Goal: Task Accomplishment & Management: Manage account settings

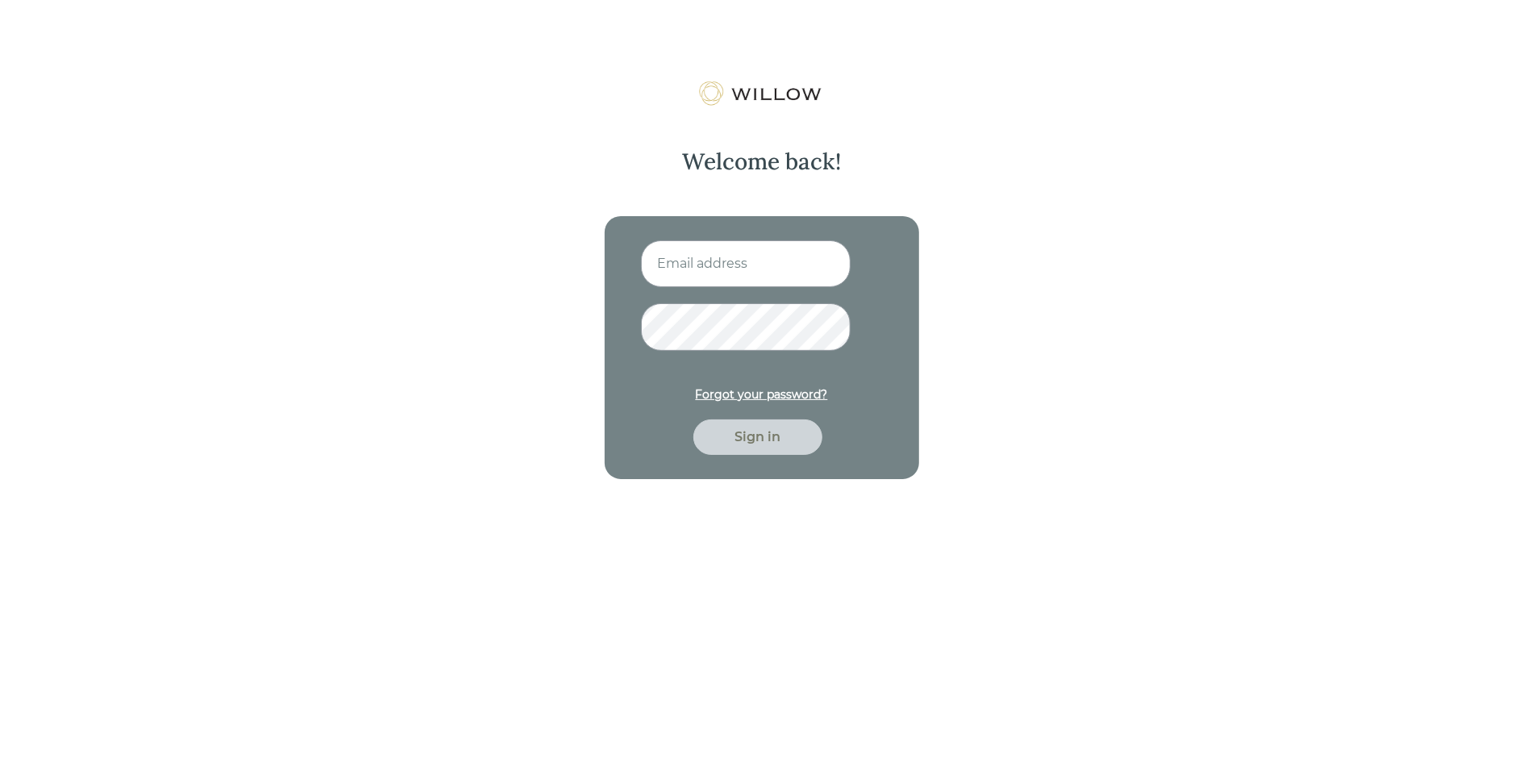
click at [696, 256] on input at bounding box center [746, 263] width 210 height 46
type input "[EMAIL_ADDRESS][PERSON_NAME][DOMAIN_NAME]"
click at [693, 419] on button "Sign in" at bounding box center [757, 437] width 129 height 36
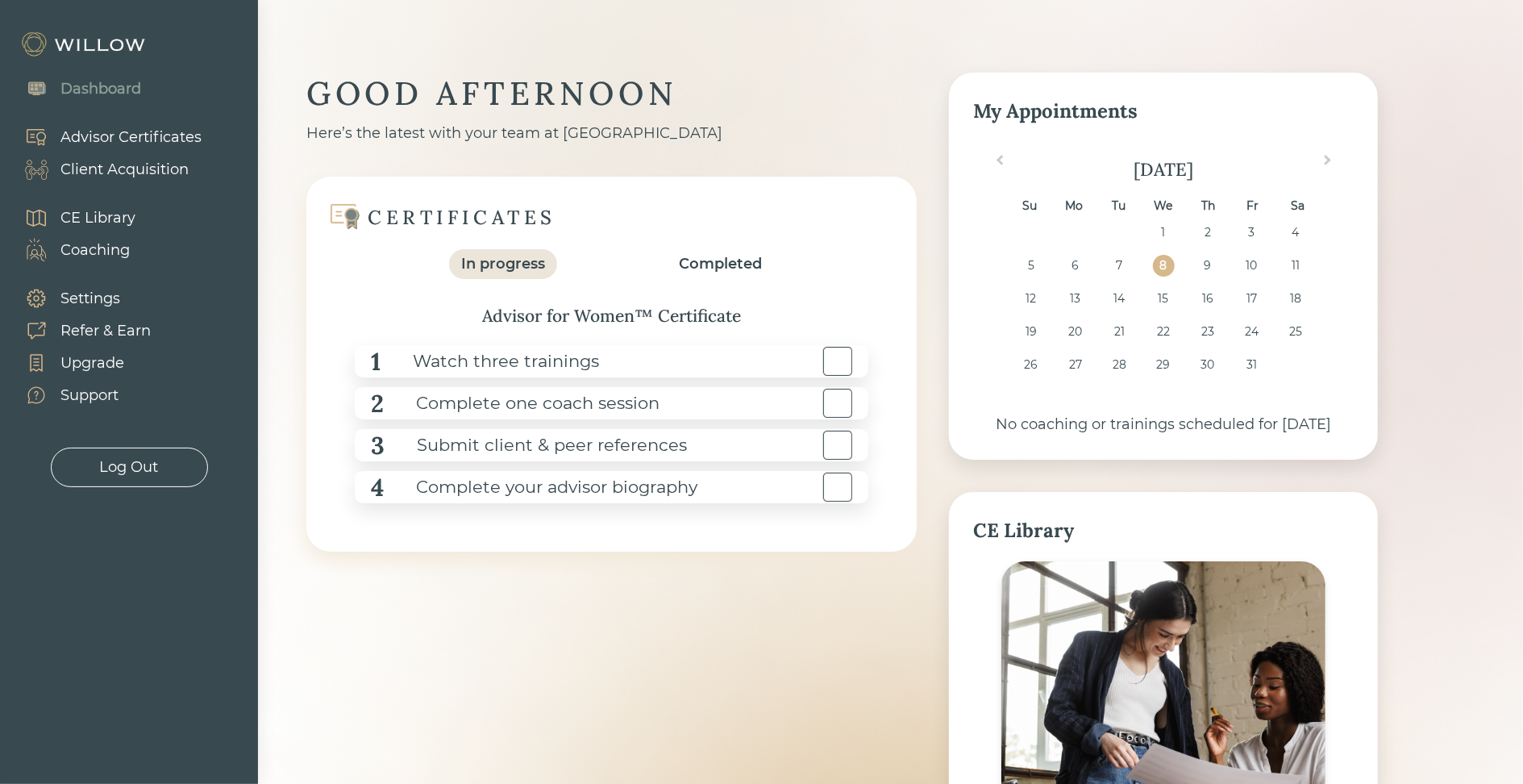
click at [124, 166] on div "Client Acquisition" at bounding box center [124, 169] width 128 height 21
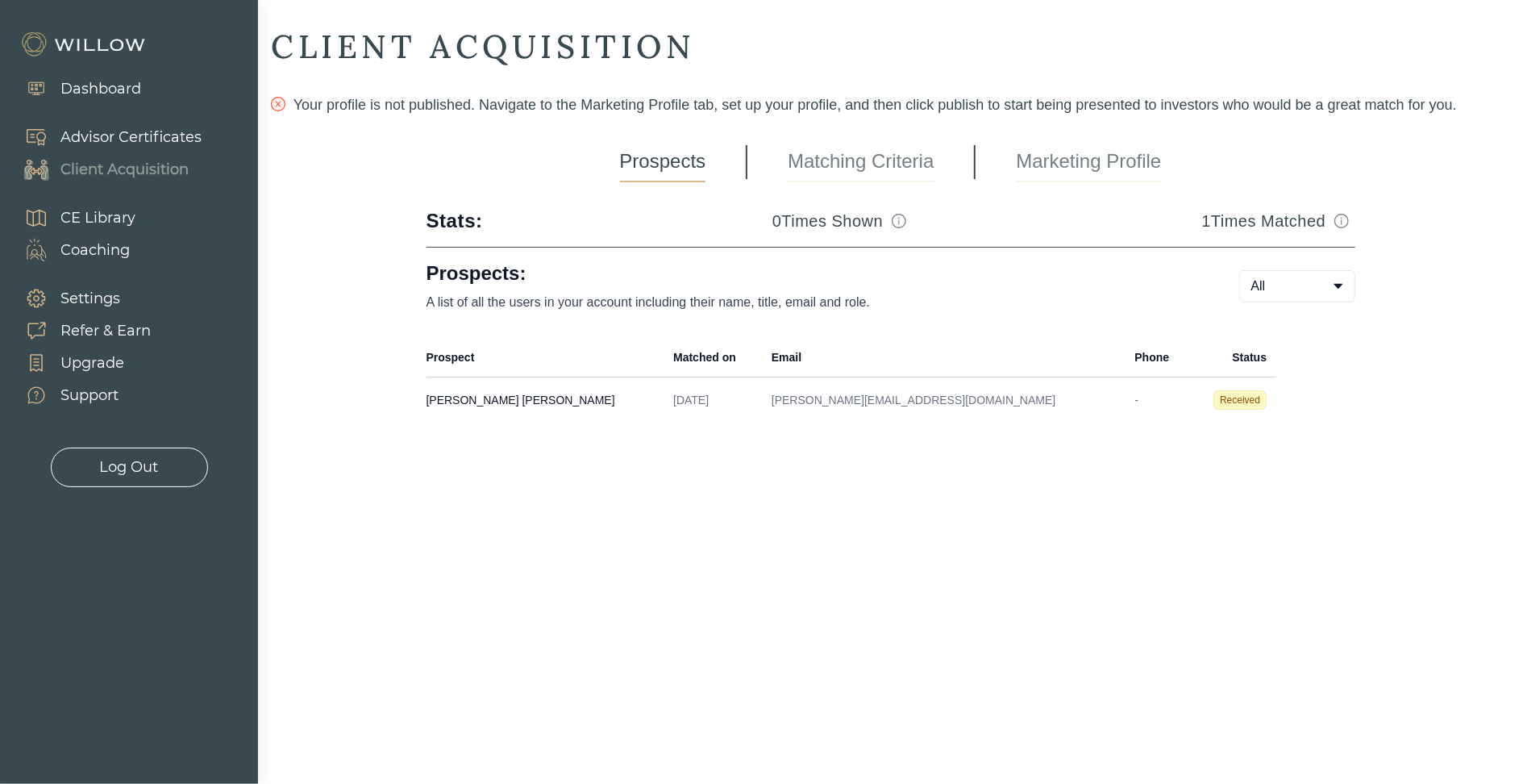
click at [870, 176] on link "Matching Criteria" at bounding box center [861, 163] width 146 height 41
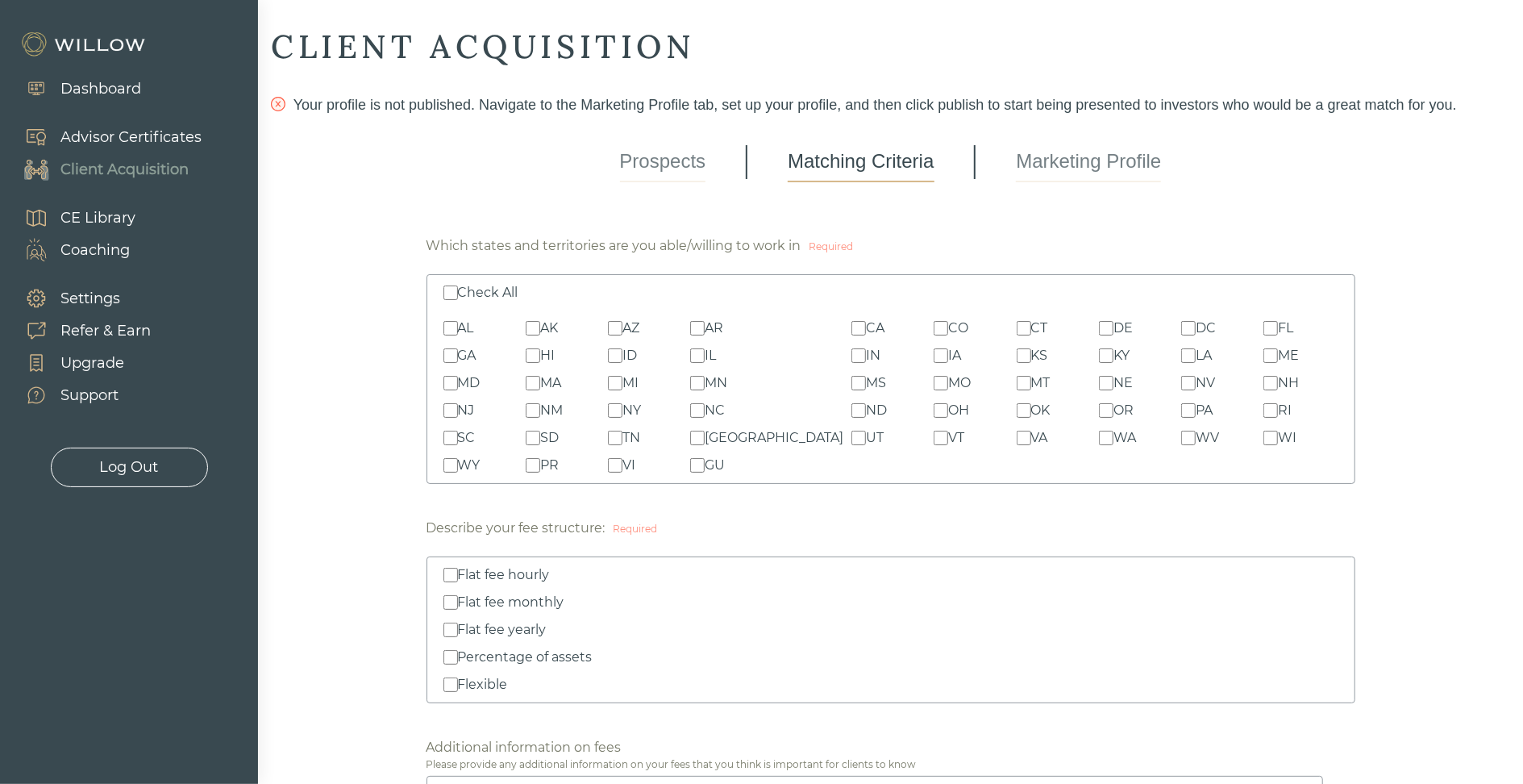
click at [1123, 171] on link "Marketing Profile" at bounding box center [1089, 163] width 145 height 41
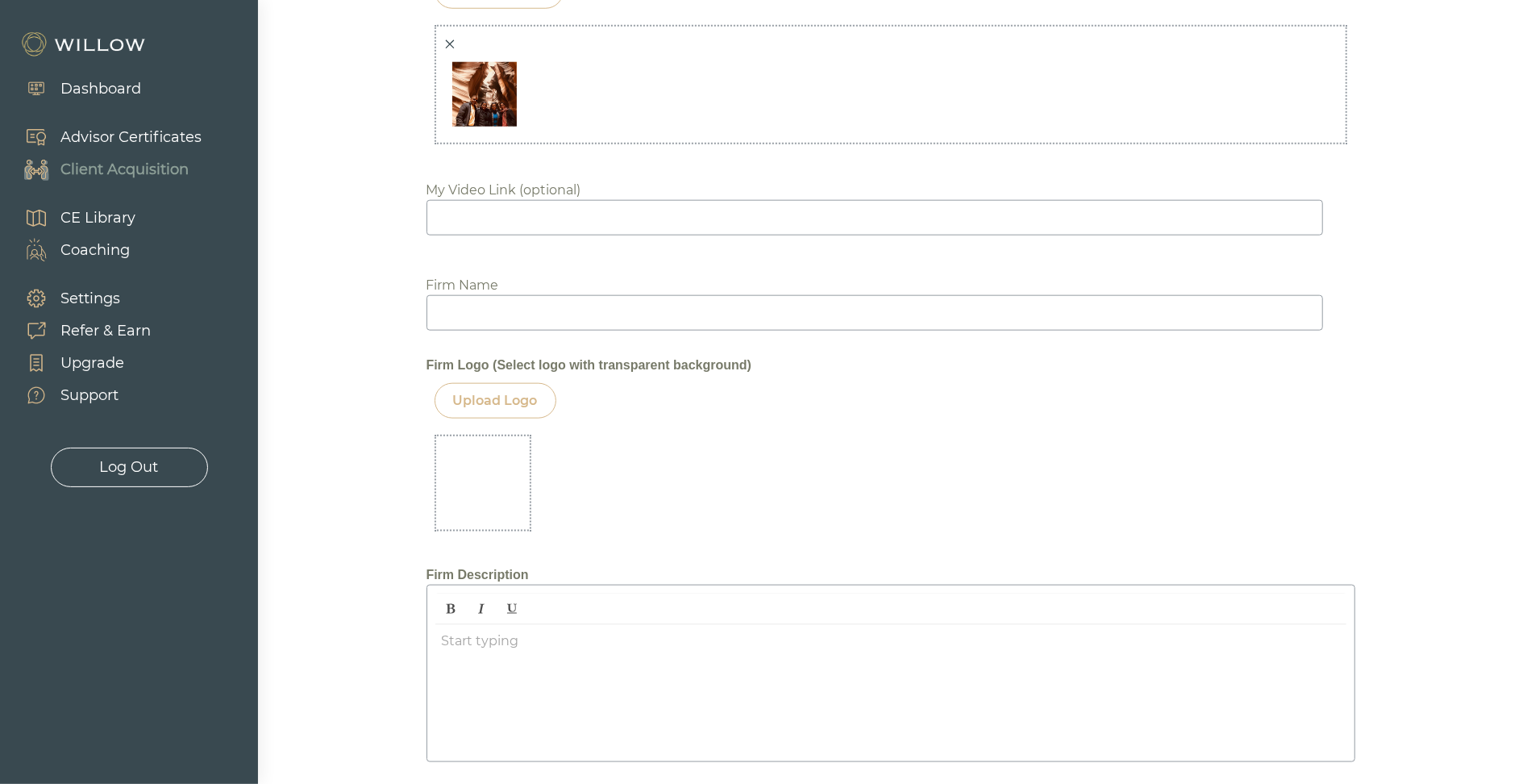
scroll to position [1812, 0]
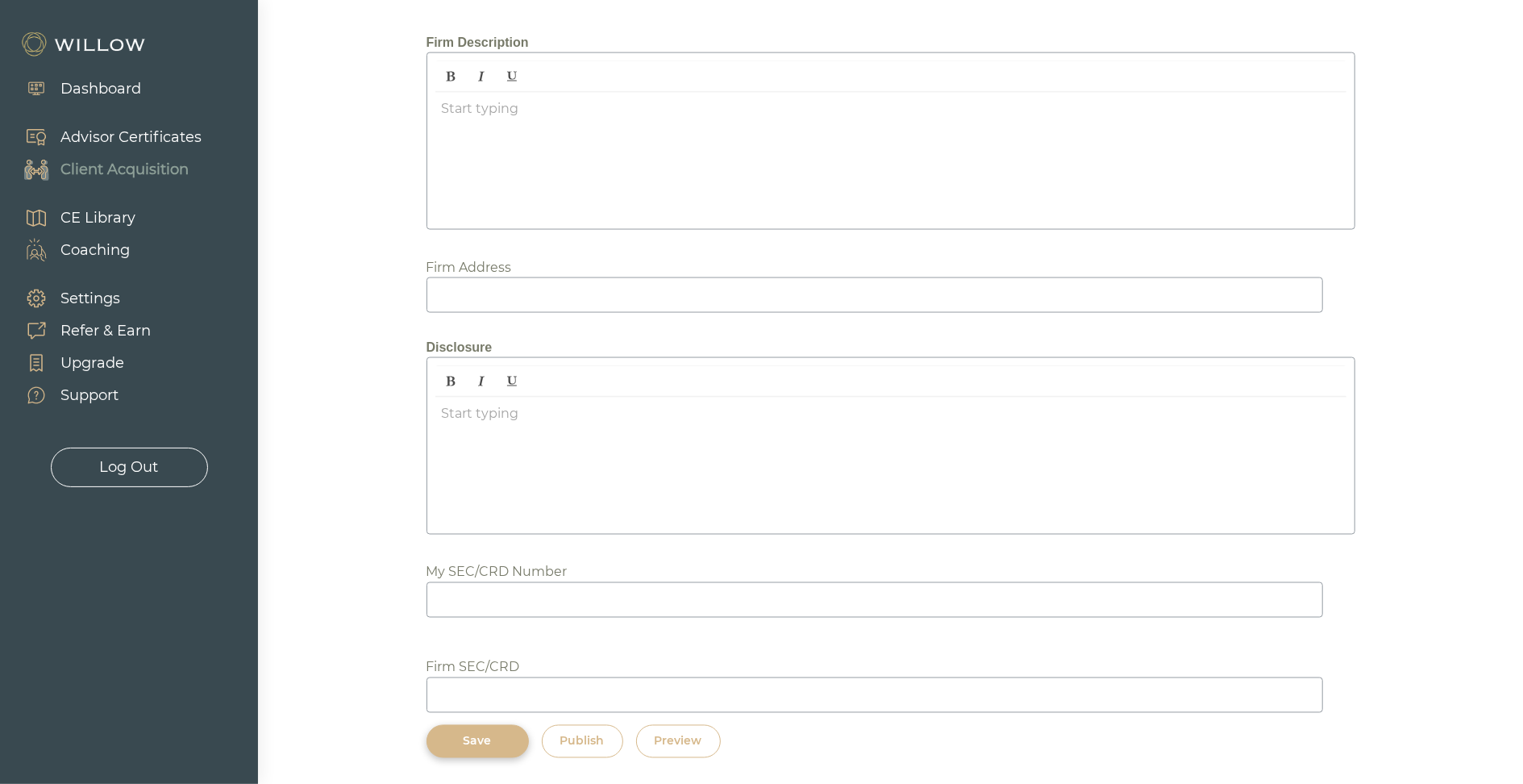
click at [637, 741] on div "Save Publish Preview" at bounding box center [892, 741] width 929 height 33
click at [677, 741] on div "Preview" at bounding box center [678, 740] width 47 height 16
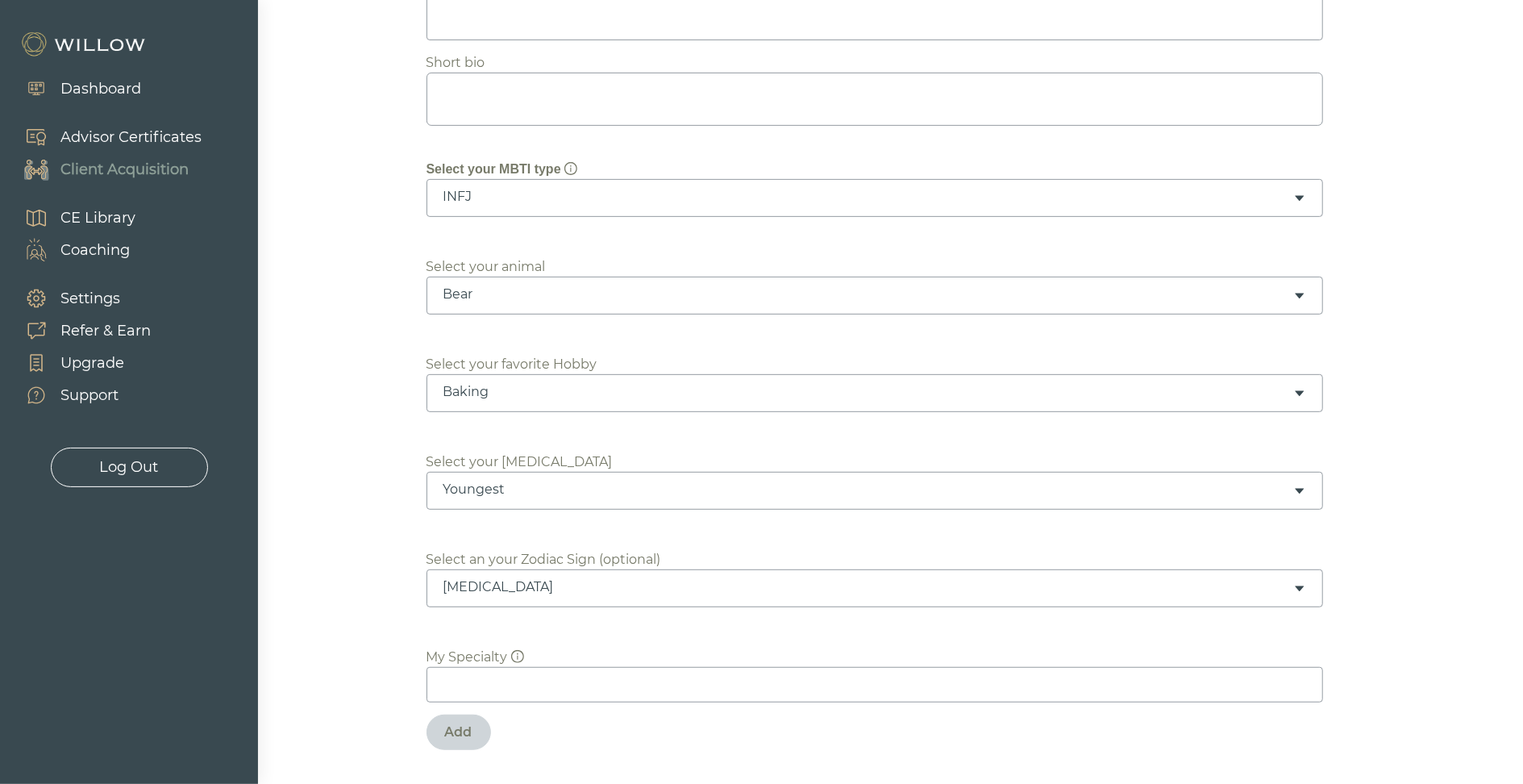
scroll to position [0, 0]
